Goal: Ask a question

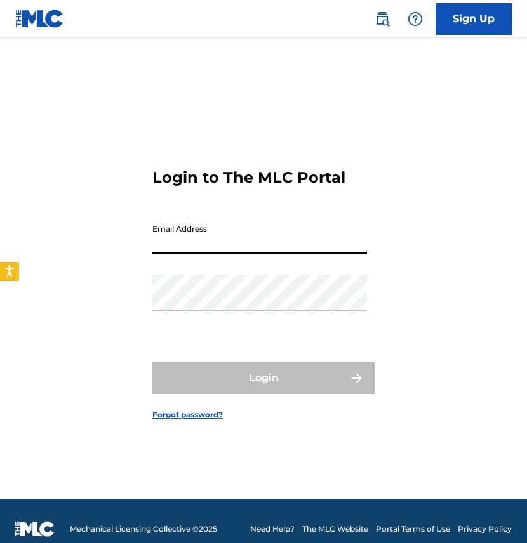
click at [296, 241] on input "Email Address" at bounding box center [259, 236] width 215 height 36
type input "[EMAIL_ADDRESS][DOMAIN_NAME]"
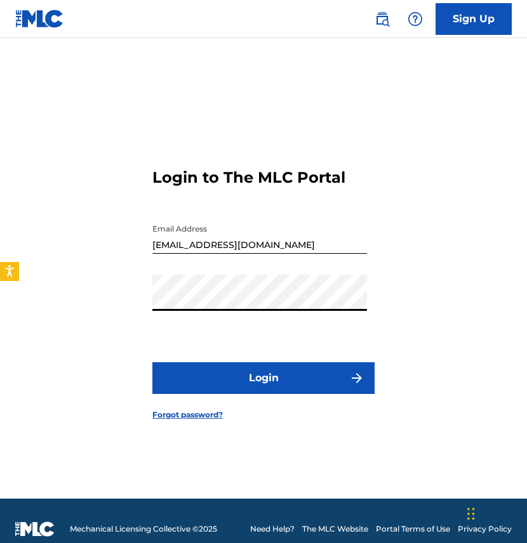
click at [366, 383] on button "Login" at bounding box center [263, 378] width 222 height 32
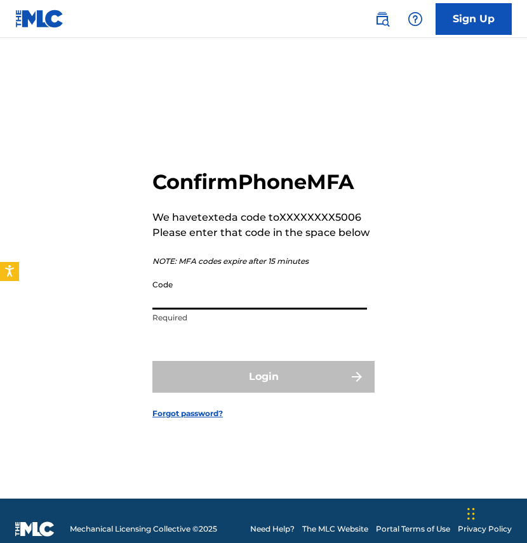
click at [299, 297] on input "Code" at bounding box center [259, 292] width 215 height 36
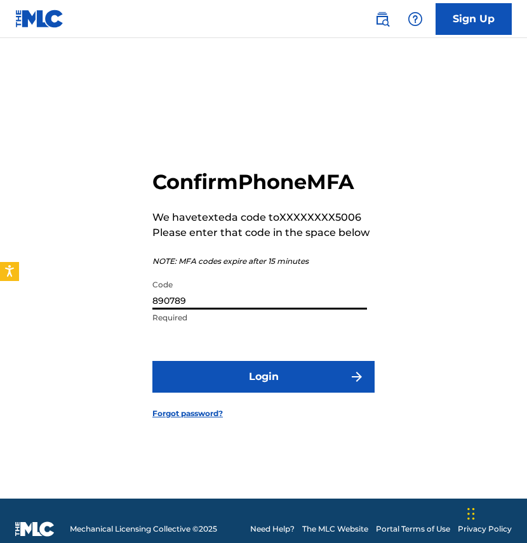
type input "890789"
click at [251, 383] on button "Login" at bounding box center [263, 377] width 222 height 32
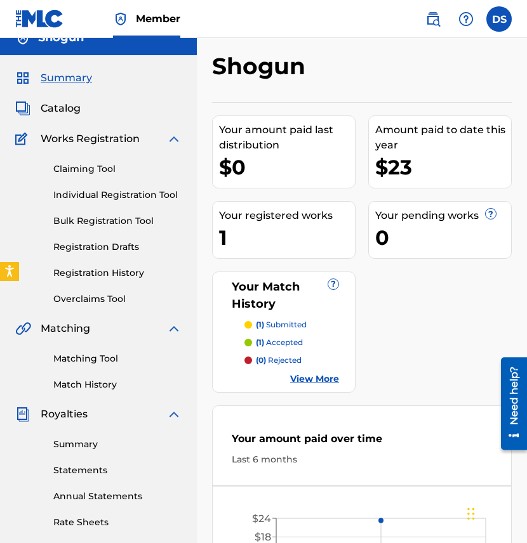
scroll to position [15, 0]
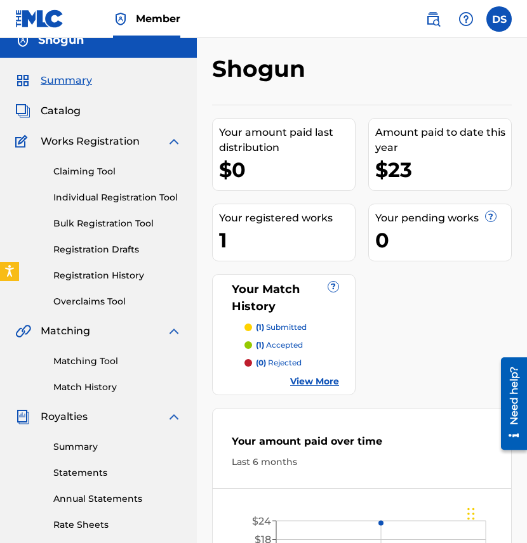
click at [298, 376] on link "View More" at bounding box center [314, 381] width 49 height 13
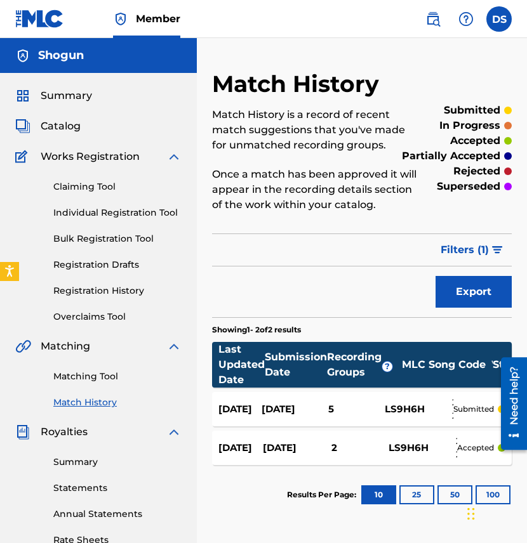
click at [246, 402] on div "[DATE]" at bounding box center [239, 409] width 43 height 15
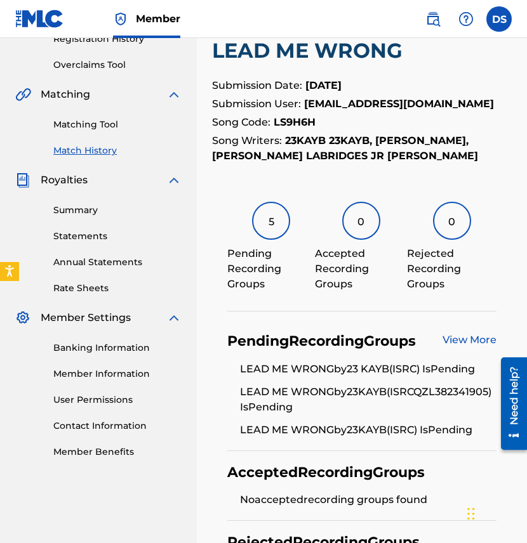
scroll to position [423, 0]
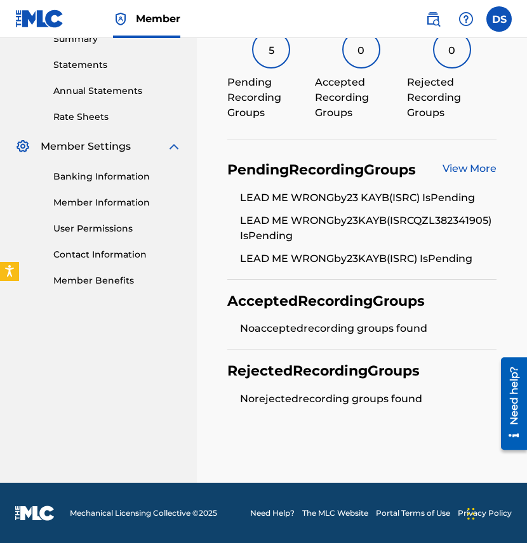
click at [473, 164] on link "View More" at bounding box center [469, 168] width 54 height 12
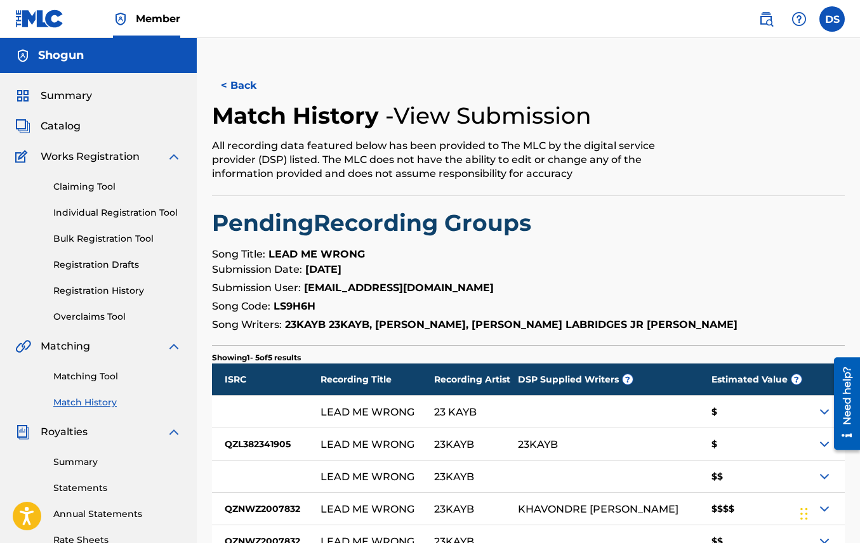
click at [526, 19] on img at bounding box center [765, 18] width 15 height 15
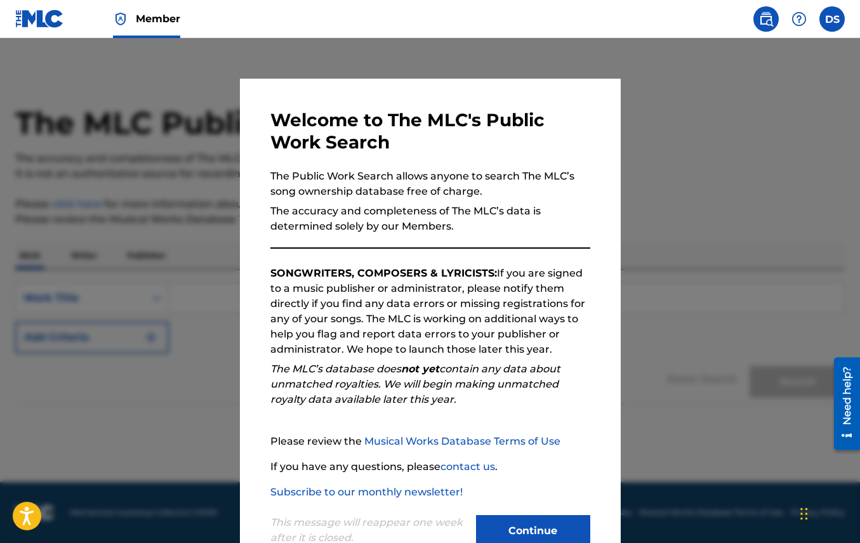
click at [526, 19] on img at bounding box center [765, 18] width 15 height 15
click at [526, 22] on img at bounding box center [798, 18] width 15 height 15
click at [526, 113] on div at bounding box center [430, 309] width 860 height 543
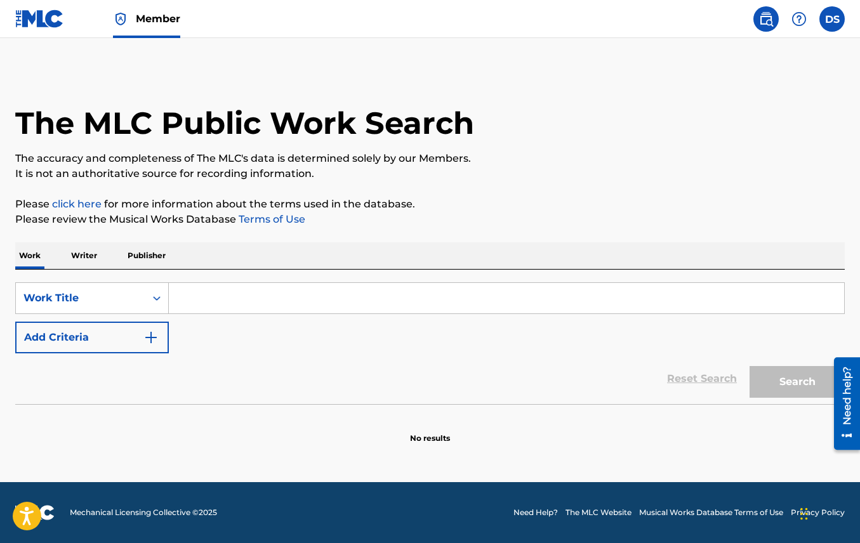
click at [526, 18] on div at bounding box center [798, 18] width 25 height 25
click at [526, 58] on link "Contact us" at bounding box center [799, 53] width 108 height 30
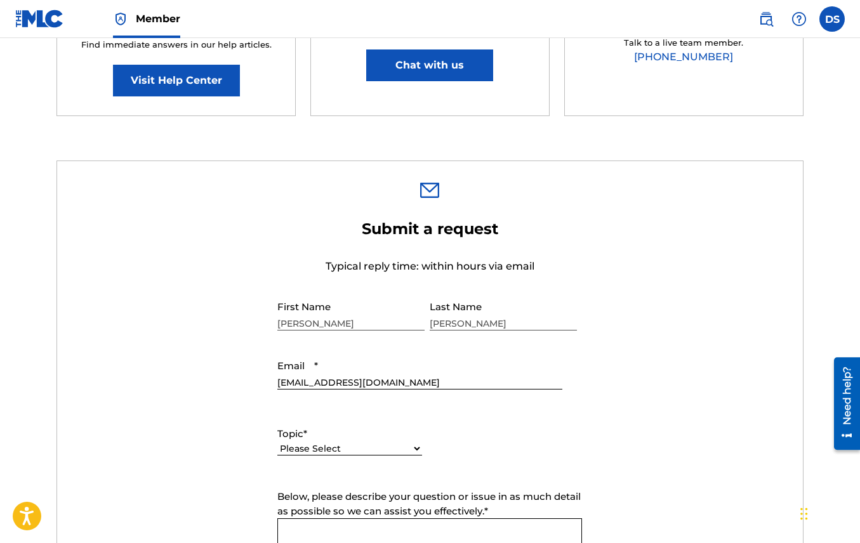
scroll to position [255, 0]
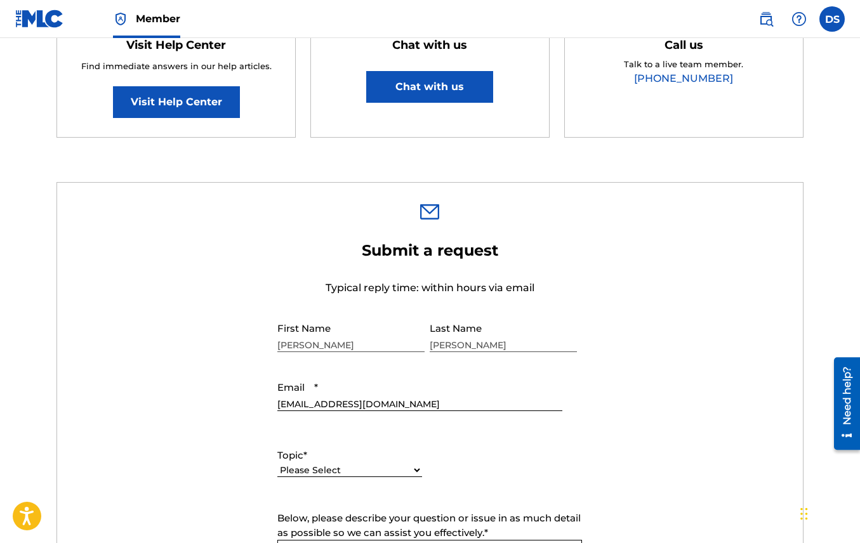
click at [181, 99] on link "Visit Help Center" at bounding box center [176, 102] width 127 height 32
click at [423, 83] on button "Chat with us" at bounding box center [429, 87] width 127 height 32
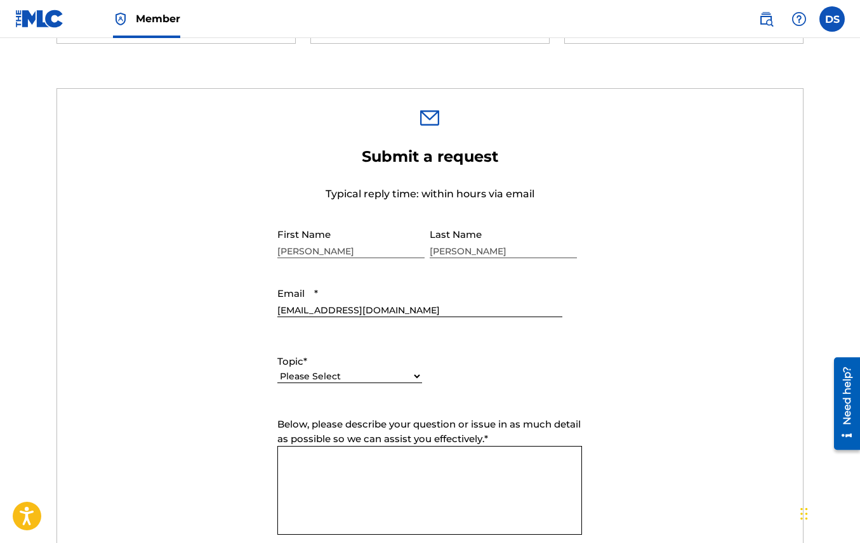
scroll to position [314, 0]
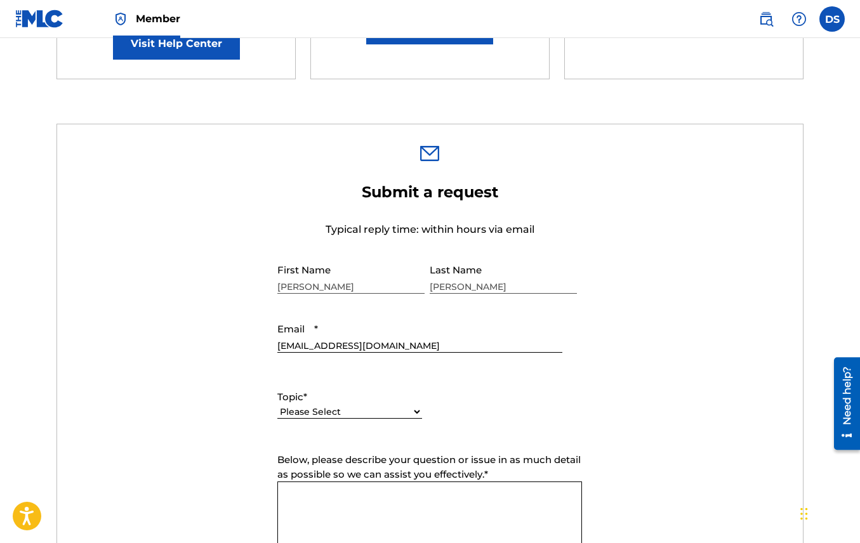
click at [369, 409] on select "Please Select I need help with my account I need help with managing my catalog …" at bounding box center [349, 412] width 145 height 13
select select "I need help with managing my catalog"
click at [277, 406] on select "Please Select I need help with my account I need help with managing my catalog …" at bounding box center [349, 412] width 145 height 13
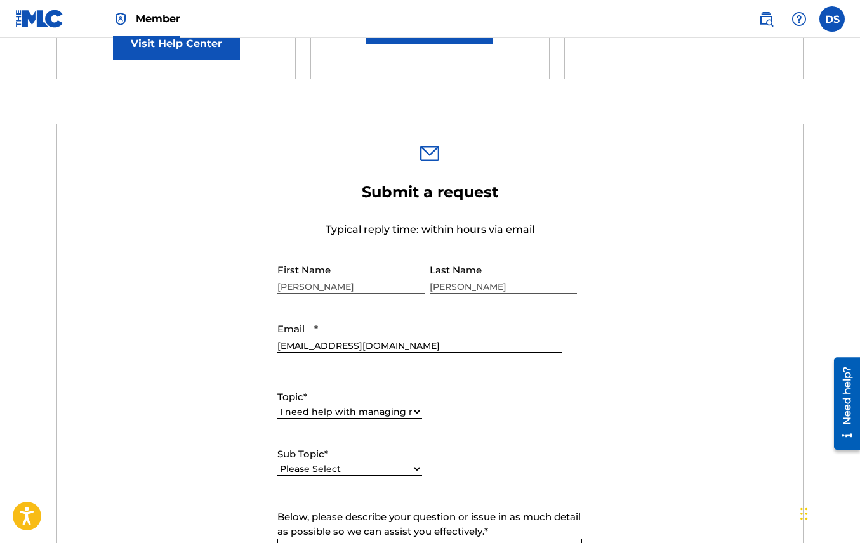
click at [403, 467] on select "Please Select I need help with CWR I need help registering my work(s) in The ML…" at bounding box center [349, 469] width 145 height 13
select select "I need help with the Matching Tool"
click at [277, 463] on select "Please Select I need help with CWR I need help registering my work(s) in The ML…" at bounding box center [349, 469] width 145 height 13
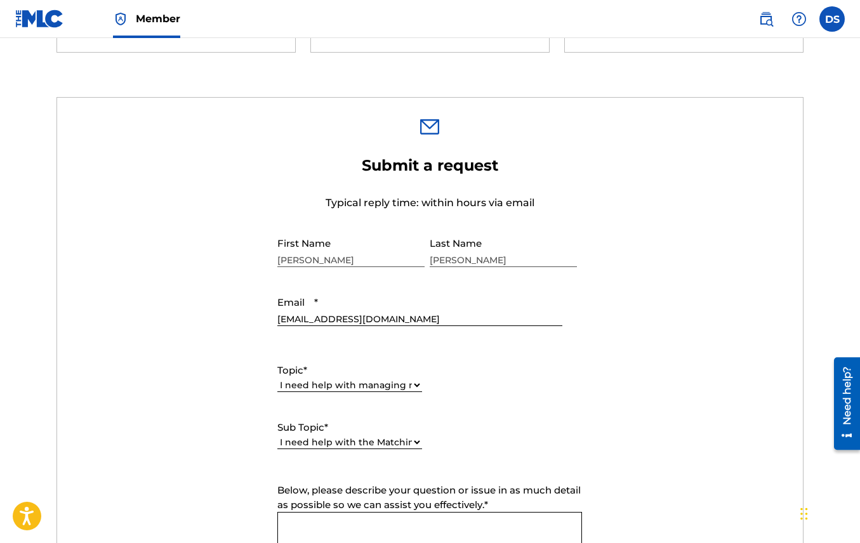
scroll to position [440, 0]
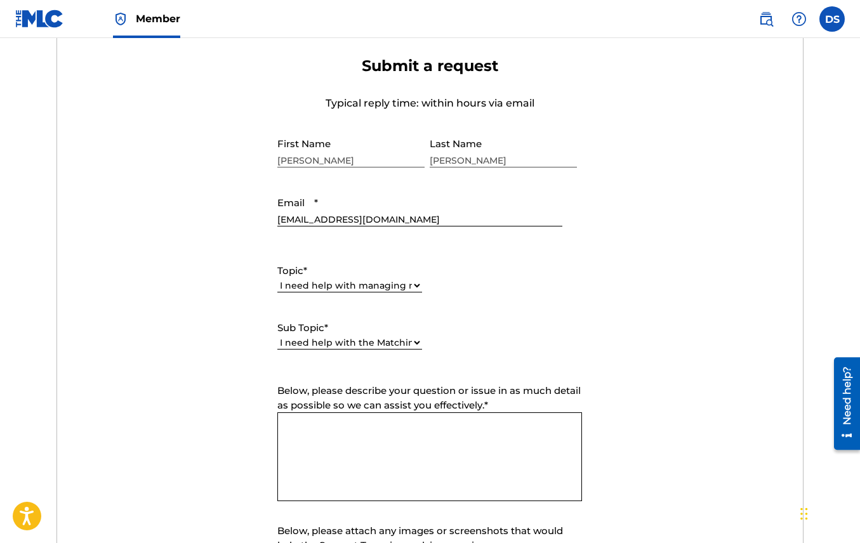
click at [415, 465] on textarea "Below, please describe your question or issue in as much detail as possible so …" at bounding box center [429, 457] width 305 height 89
type textarea "h"
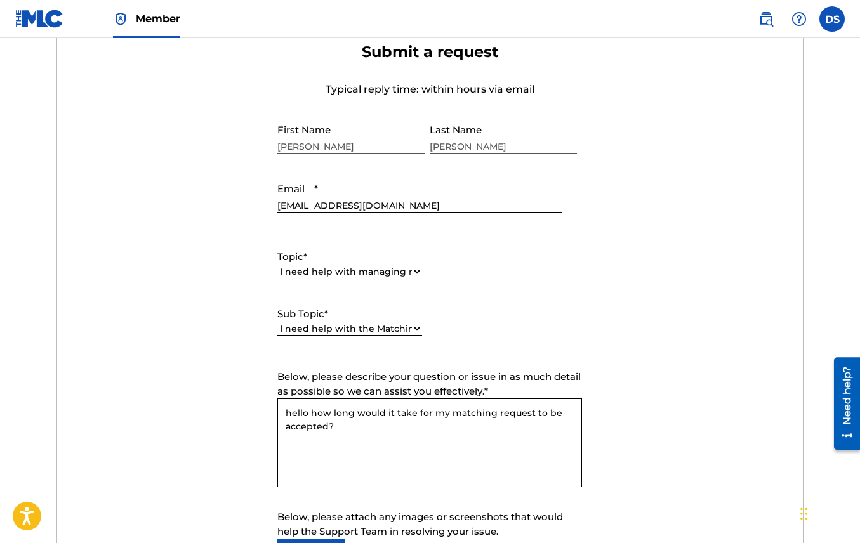
scroll to position [782, 0]
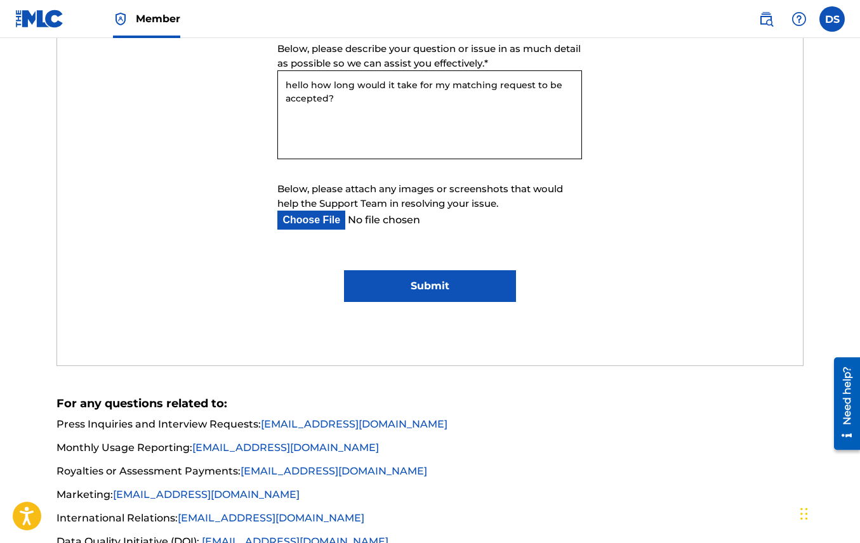
type textarea "hello how long would it take for my matching request to be accepted?"
click at [456, 290] on input "Submit" at bounding box center [429, 286] width 171 height 32
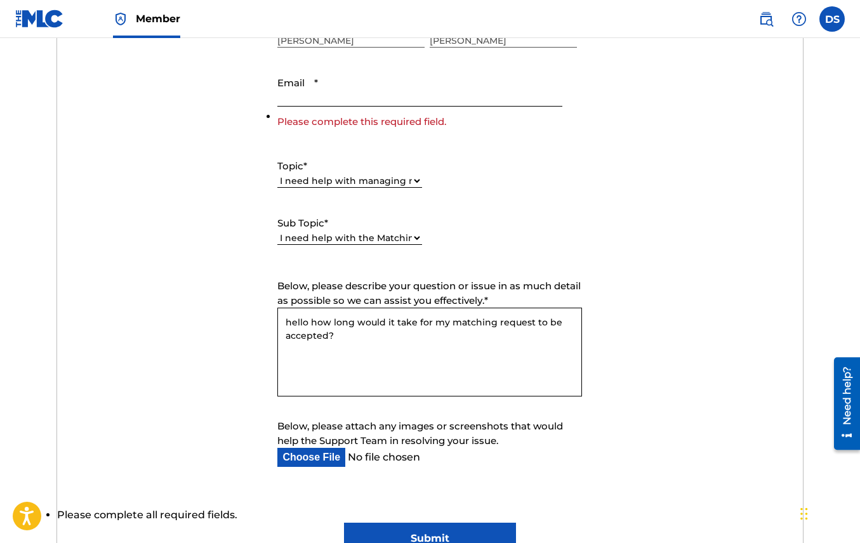
scroll to position [522, 0]
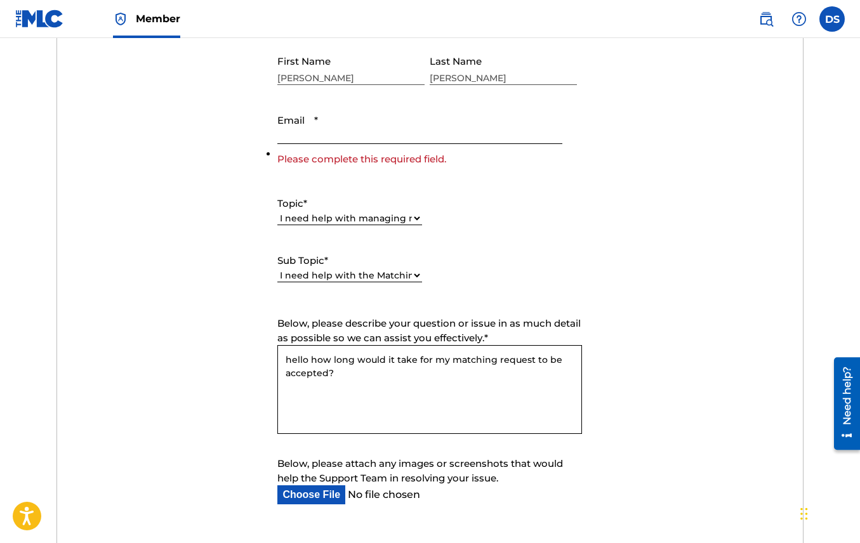
click at [330, 133] on input "Email *" at bounding box center [419, 126] width 284 height 36
type input "[EMAIL_ADDRESS][DOMAIN_NAME]"
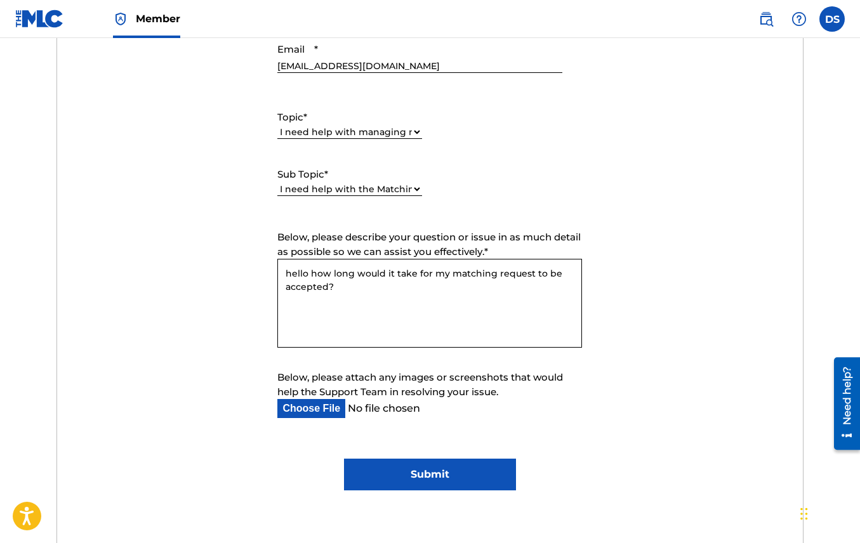
scroll to position [670, 0]
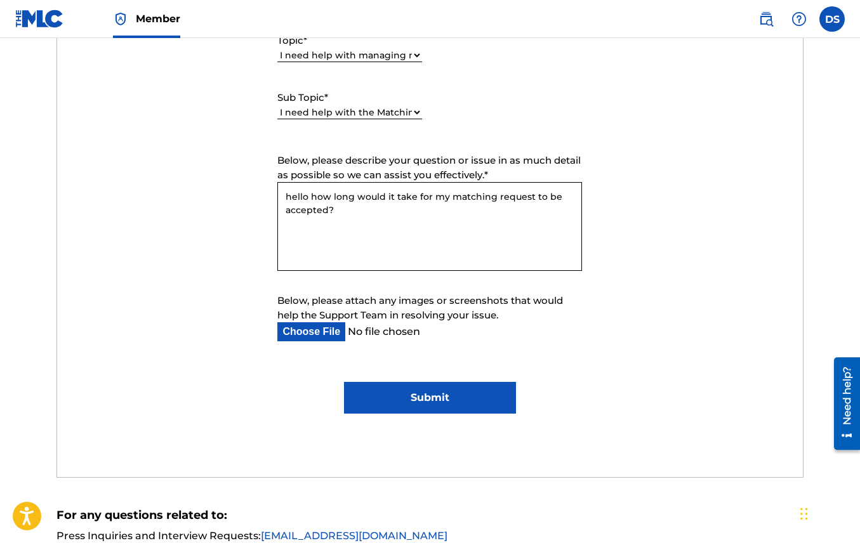
drag, startPoint x: 455, startPoint y: 380, endPoint x: 453, endPoint y: 402, distance: 22.3
click at [455, 380] on form "Submit a request Typical reply time: within hours via email First Name [PERSON_…" at bounding box center [429, 120] width 745 height 588
click at [453, 406] on input "Submit" at bounding box center [429, 398] width 171 height 32
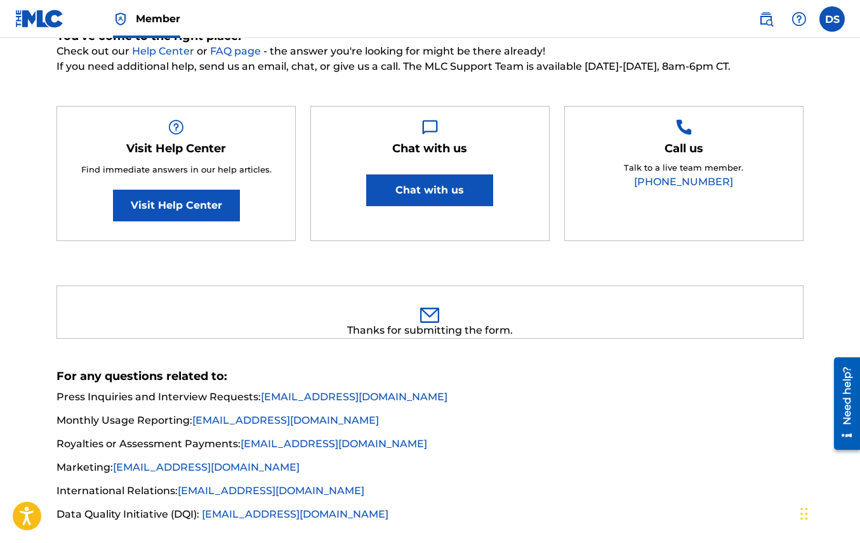
scroll to position [0, 0]
